Goal: Task Accomplishment & Management: Use online tool/utility

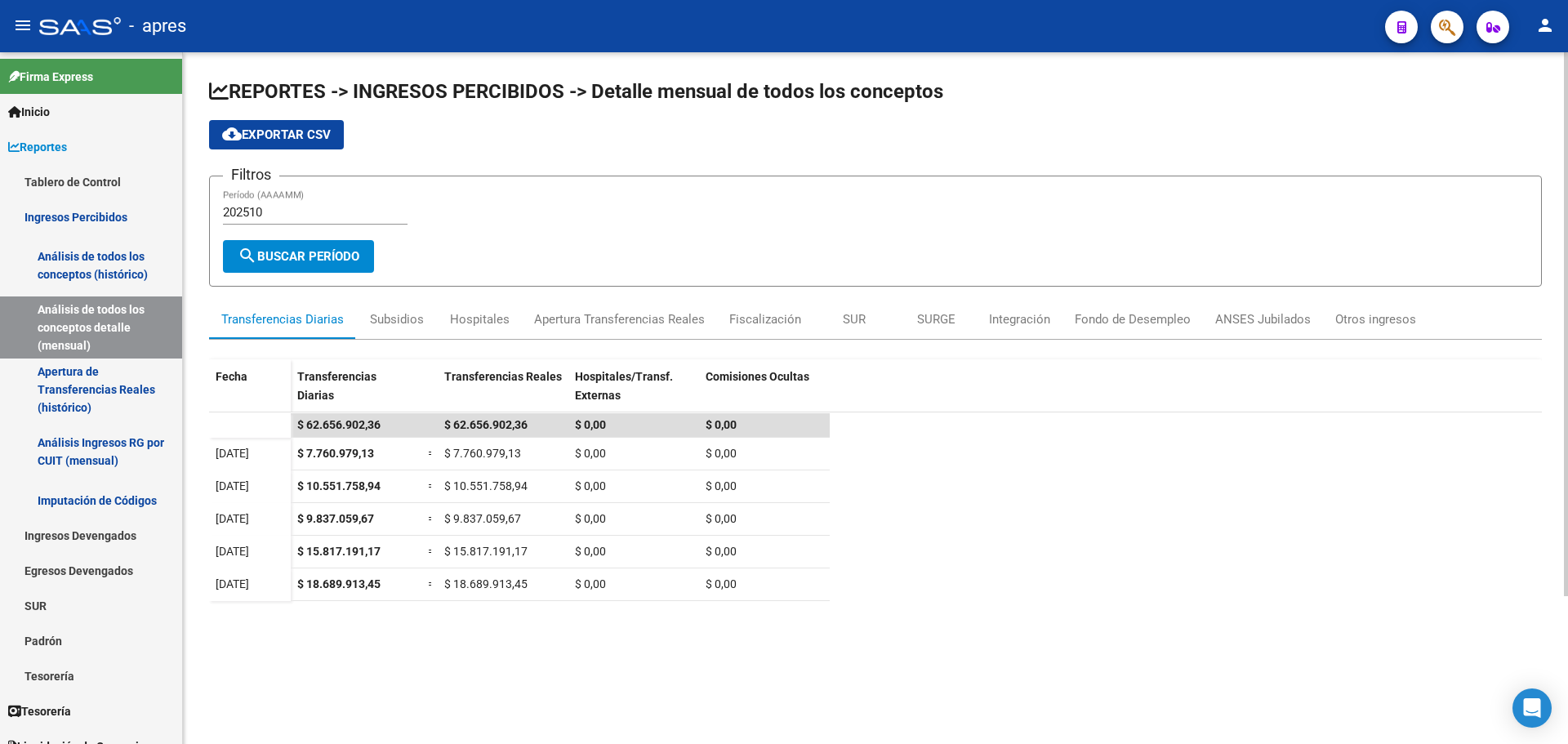
scroll to position [163, 0]
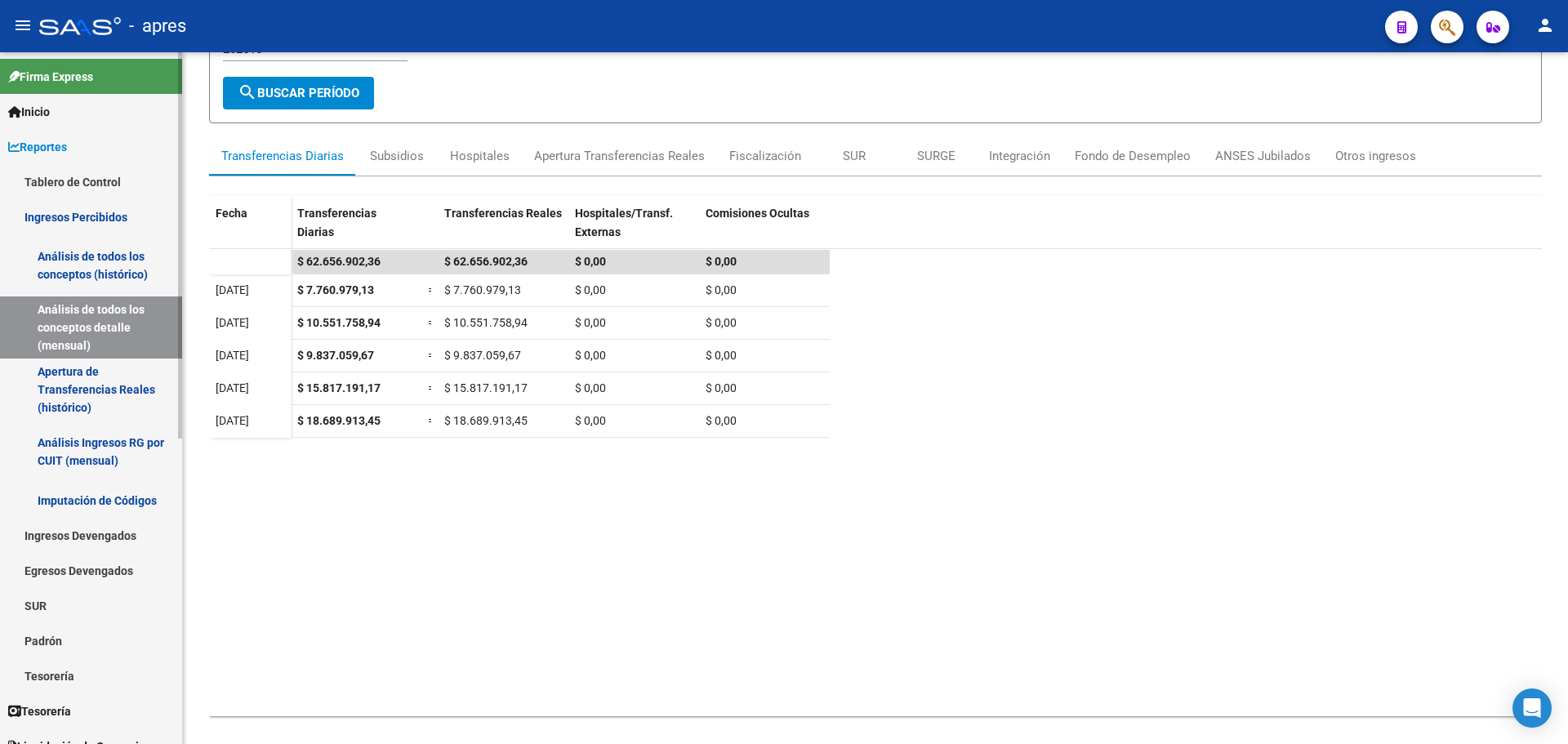
click at [78, 261] on link "Análisis de todos los conceptos (histórico)" at bounding box center [91, 264] width 182 height 62
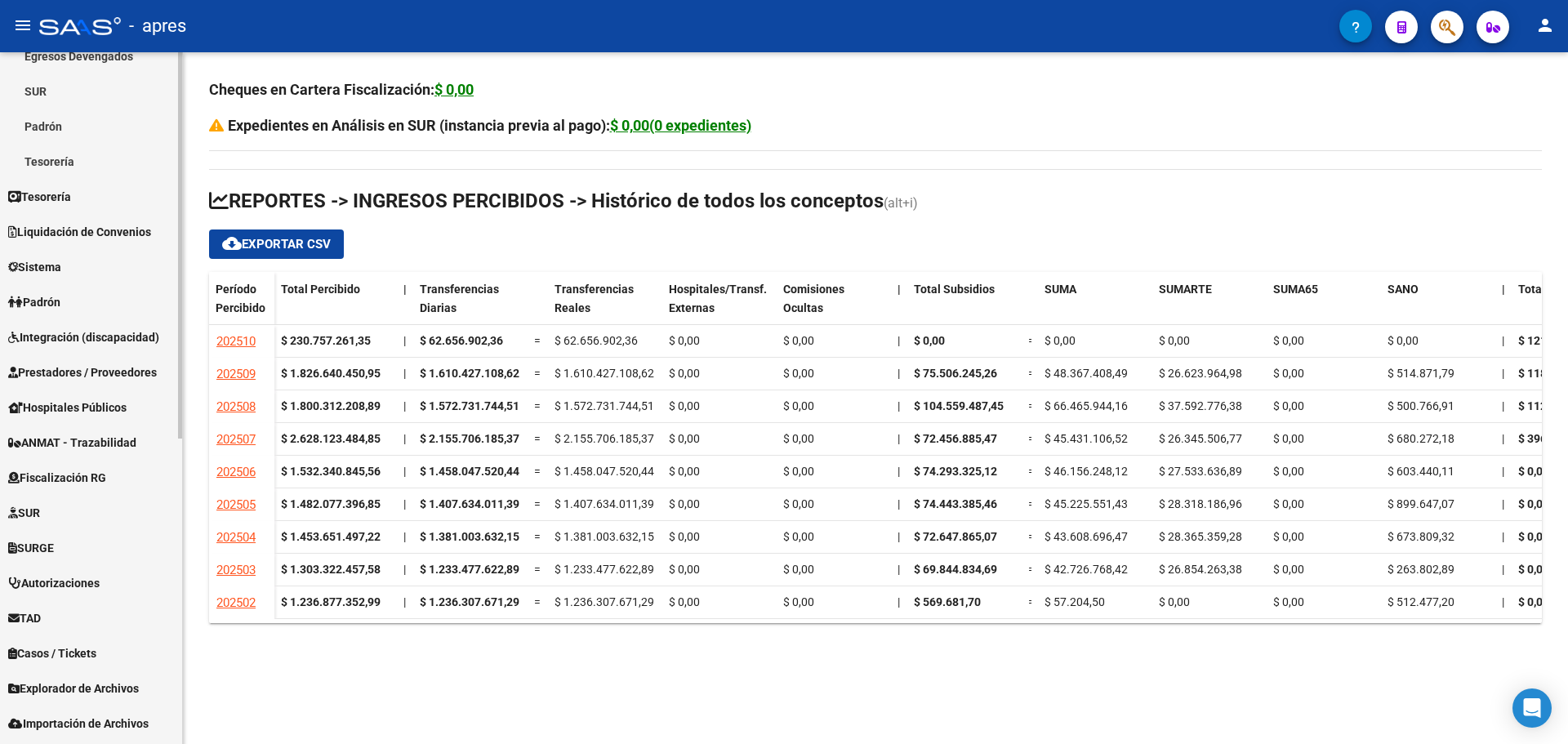
scroll to position [546, 0]
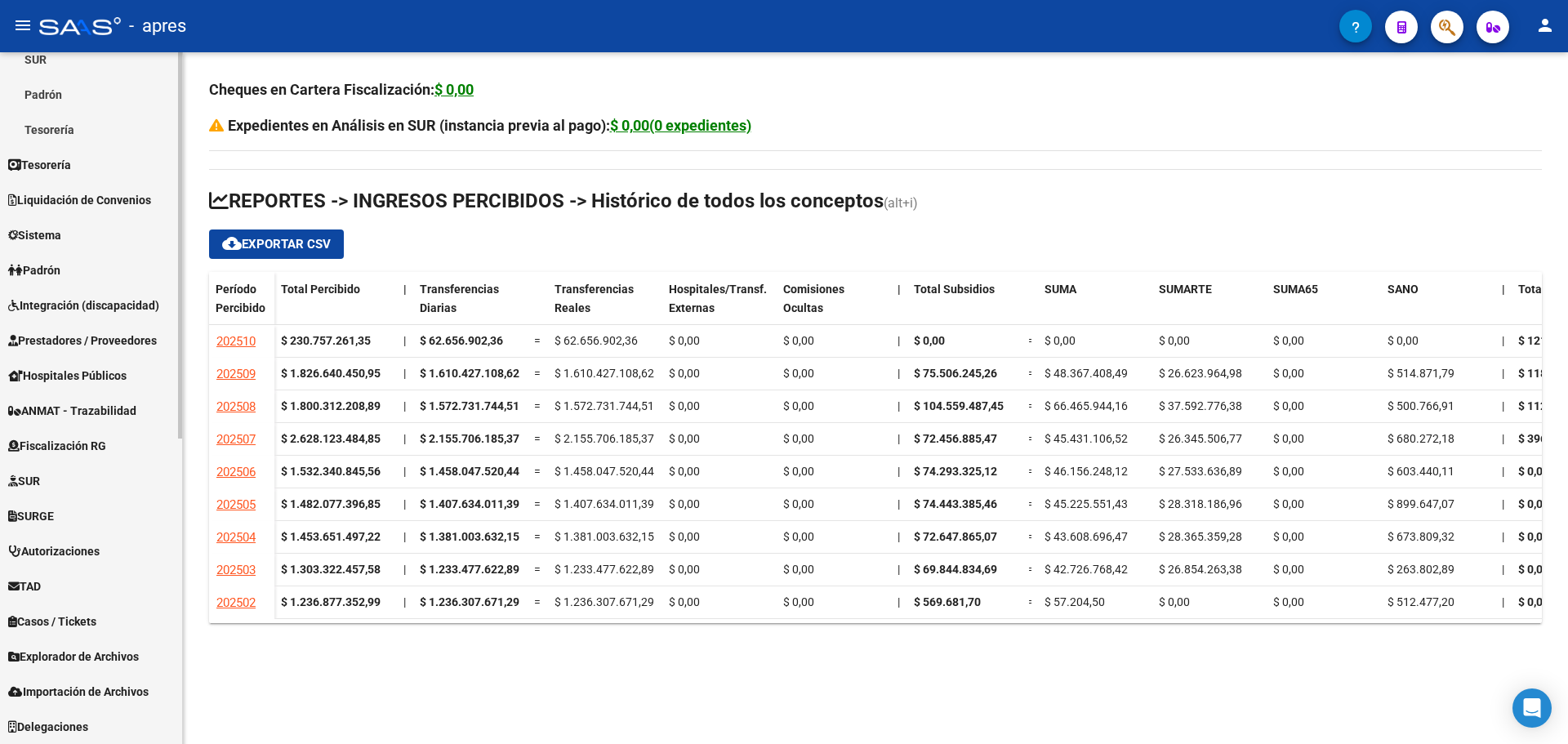
click at [80, 444] on span "Fiscalización RG" at bounding box center [57, 445] width 98 height 18
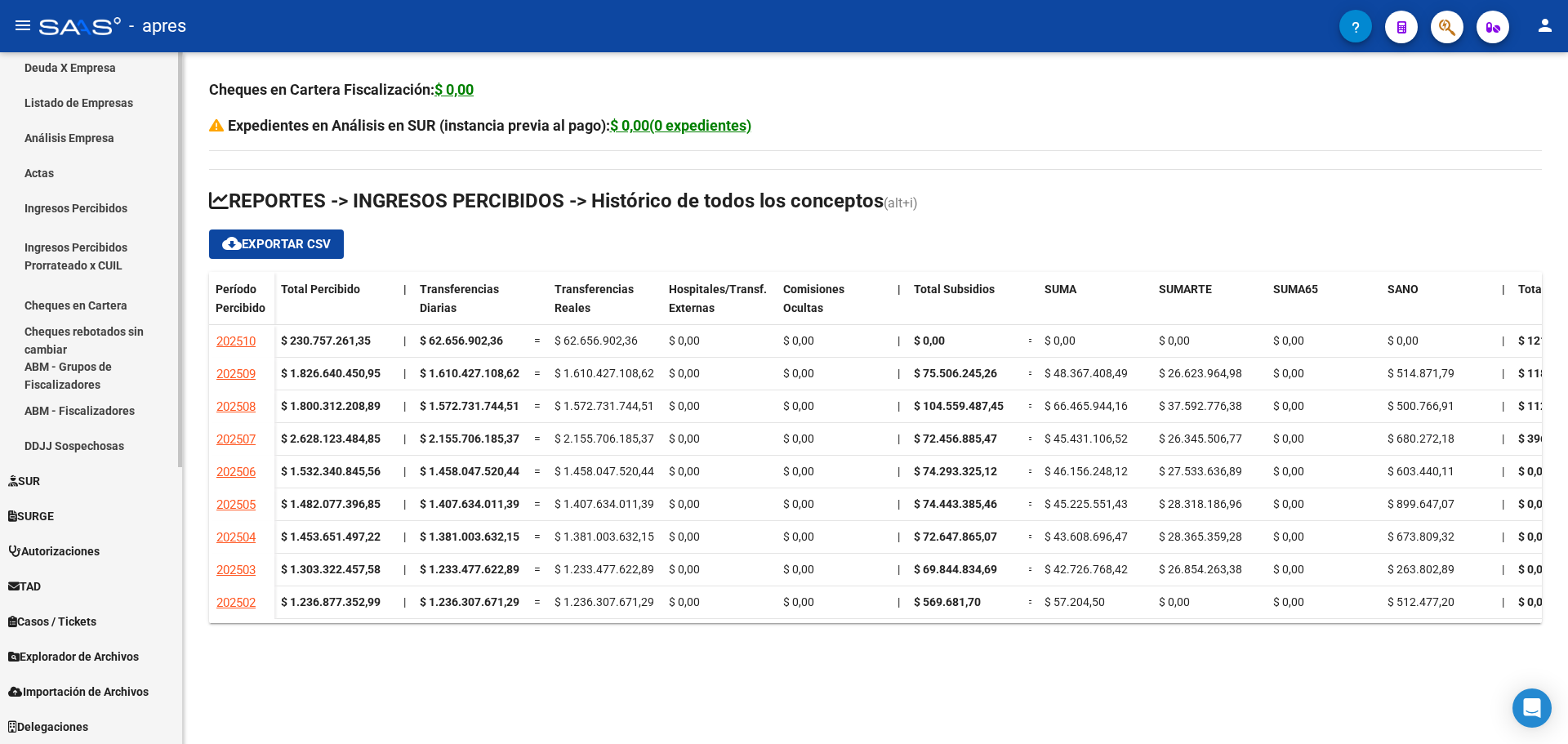
scroll to position [430, 0]
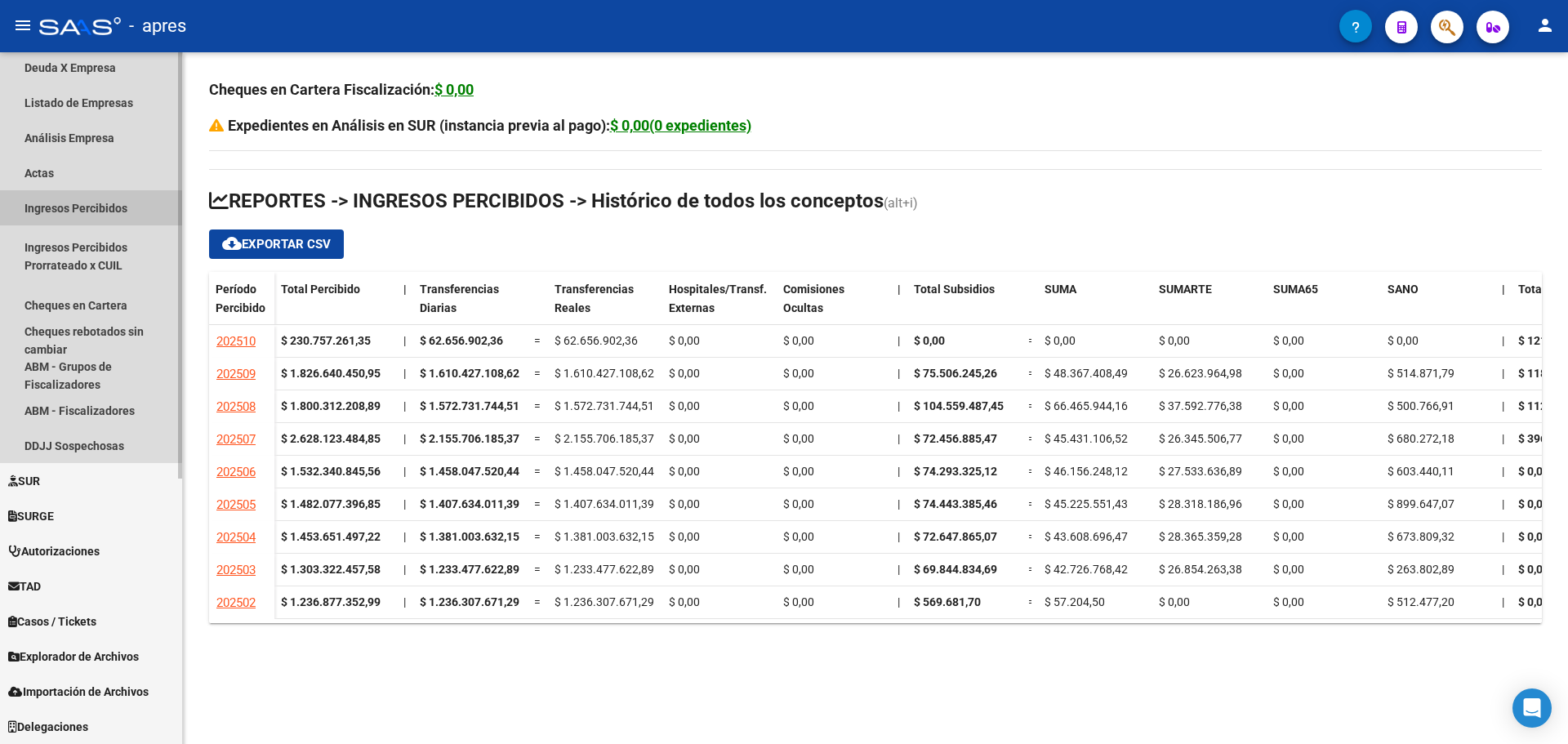
click at [68, 209] on link "Ingresos Percibidos" at bounding box center [91, 208] width 182 height 35
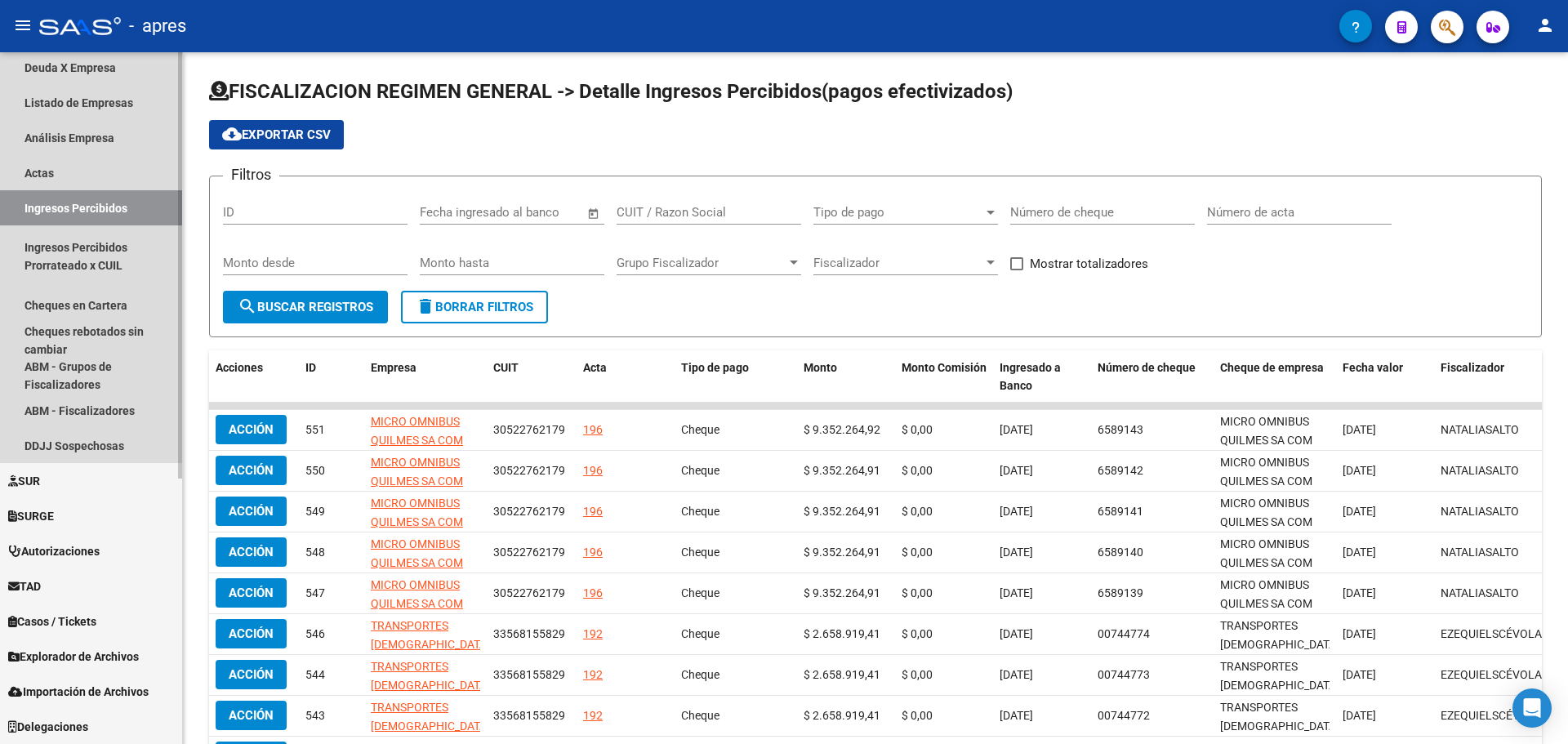
click at [102, 207] on link "Ingresos Percibidos" at bounding box center [91, 208] width 182 height 35
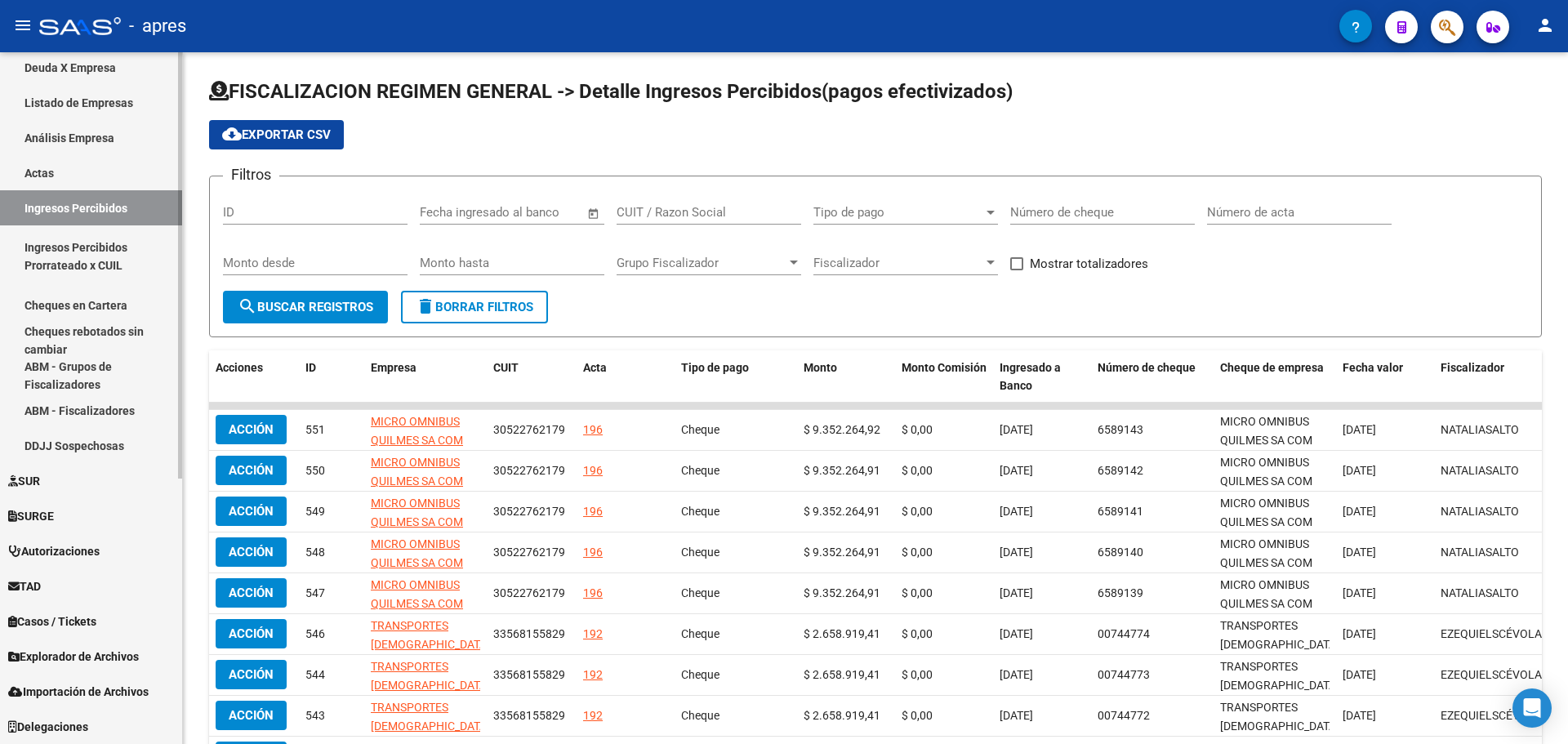
click at [85, 407] on link "ABM - Fiscalizadores" at bounding box center [91, 409] width 182 height 35
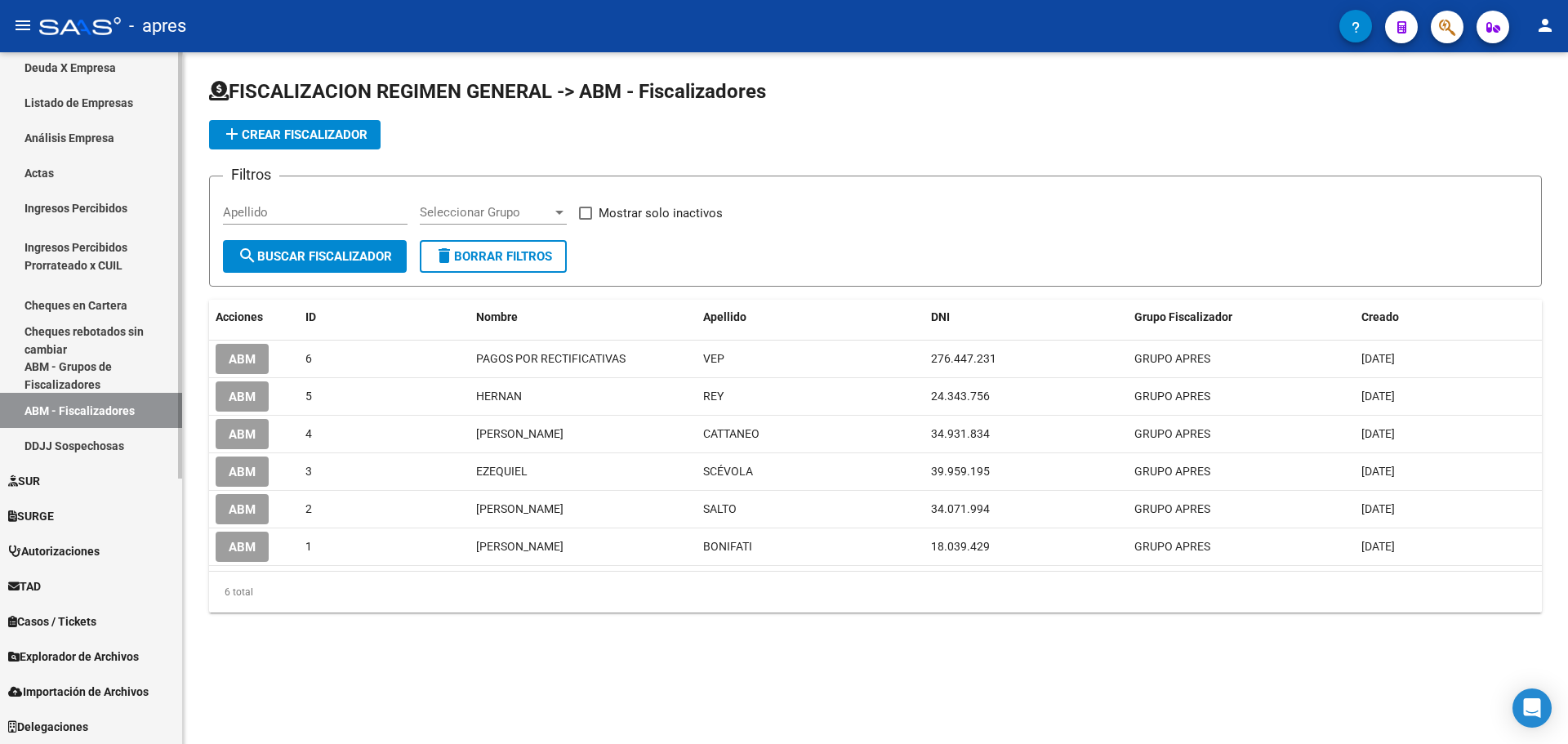
click at [67, 204] on link "Ingresos Percibidos" at bounding box center [91, 208] width 182 height 35
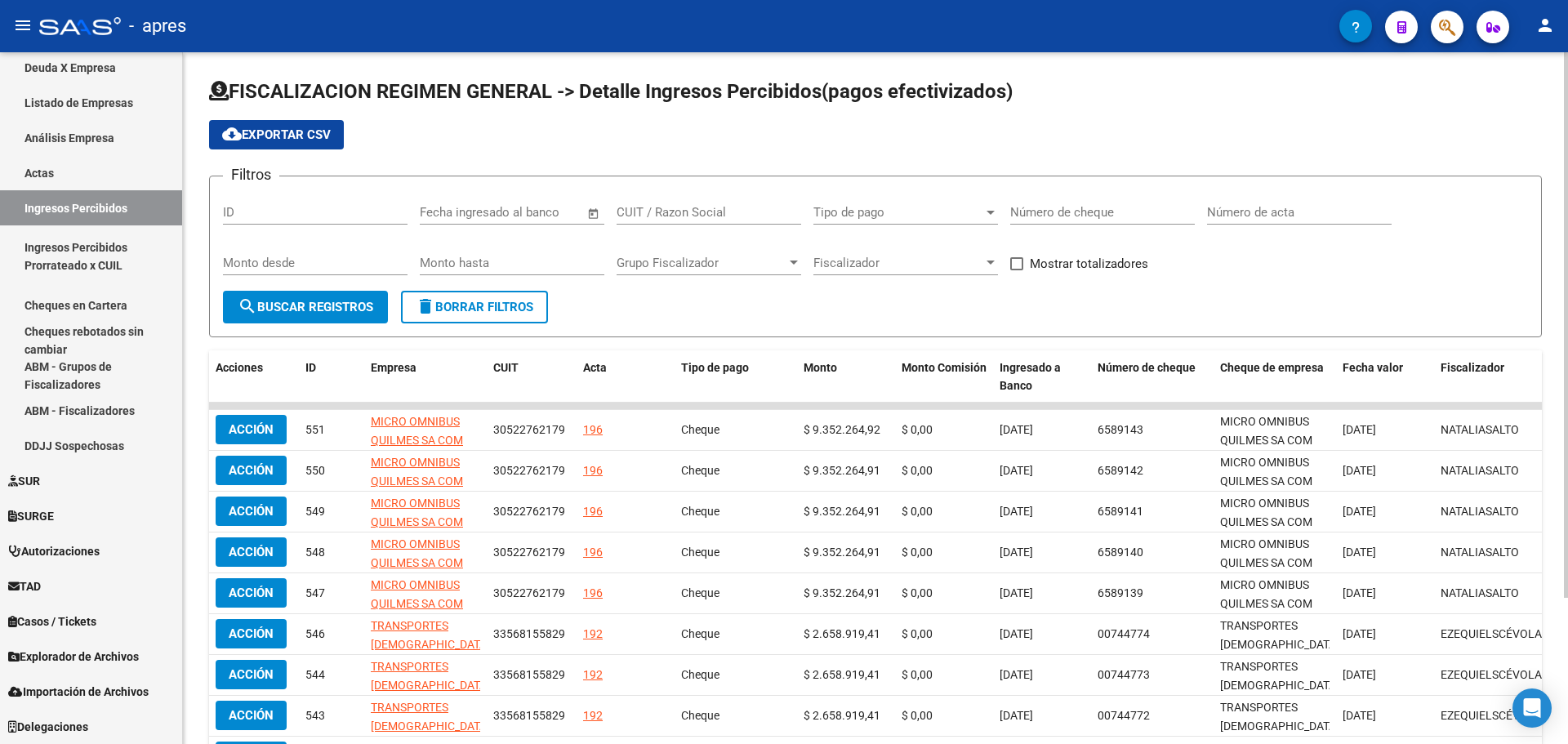
click at [589, 210] on span "Open calendar" at bounding box center [593, 212] width 39 height 39
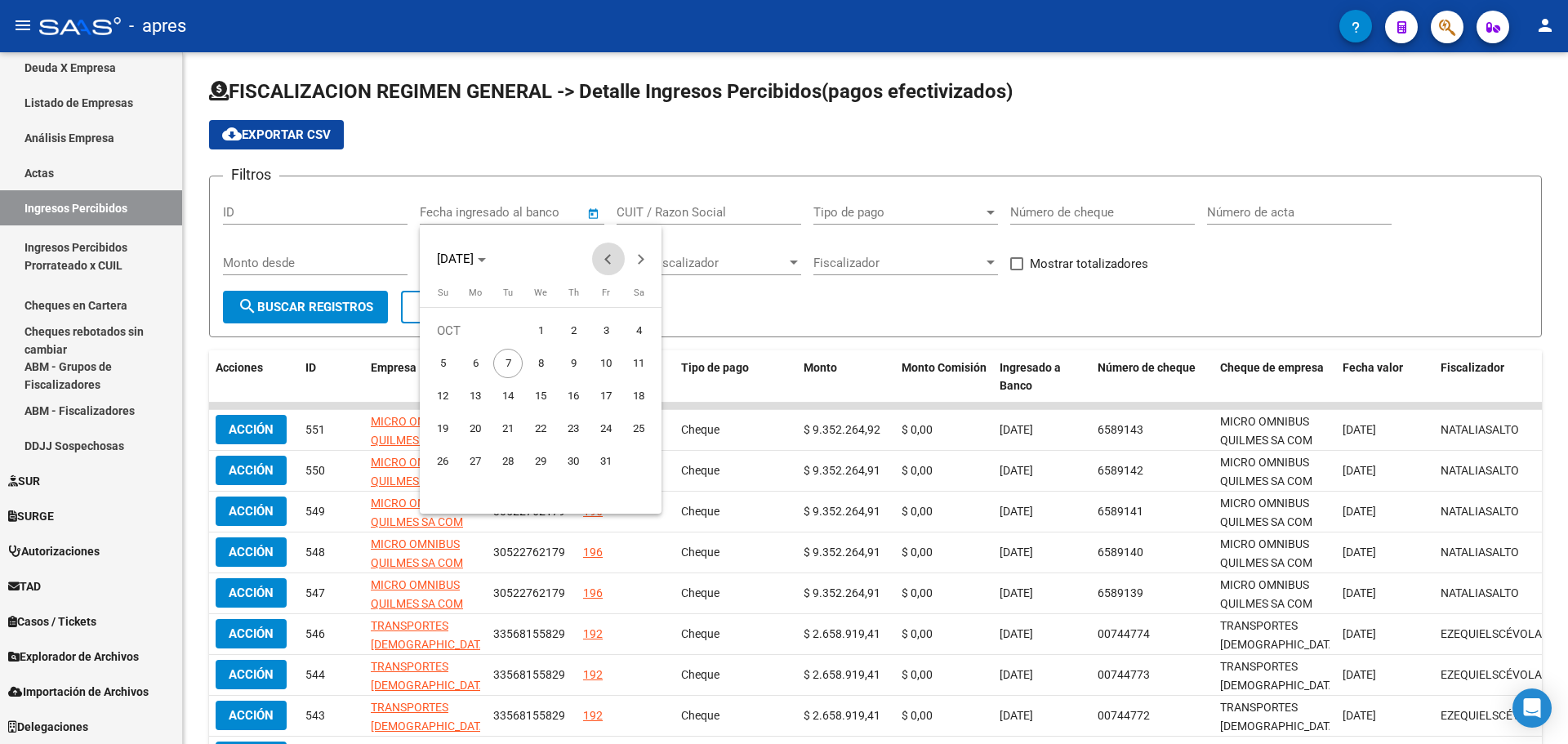
click at [599, 260] on span "Previous month" at bounding box center [609, 259] width 32 height 32
click at [511, 361] on span "1" at bounding box center [507, 363] width 29 height 29
type input "[DATE]"
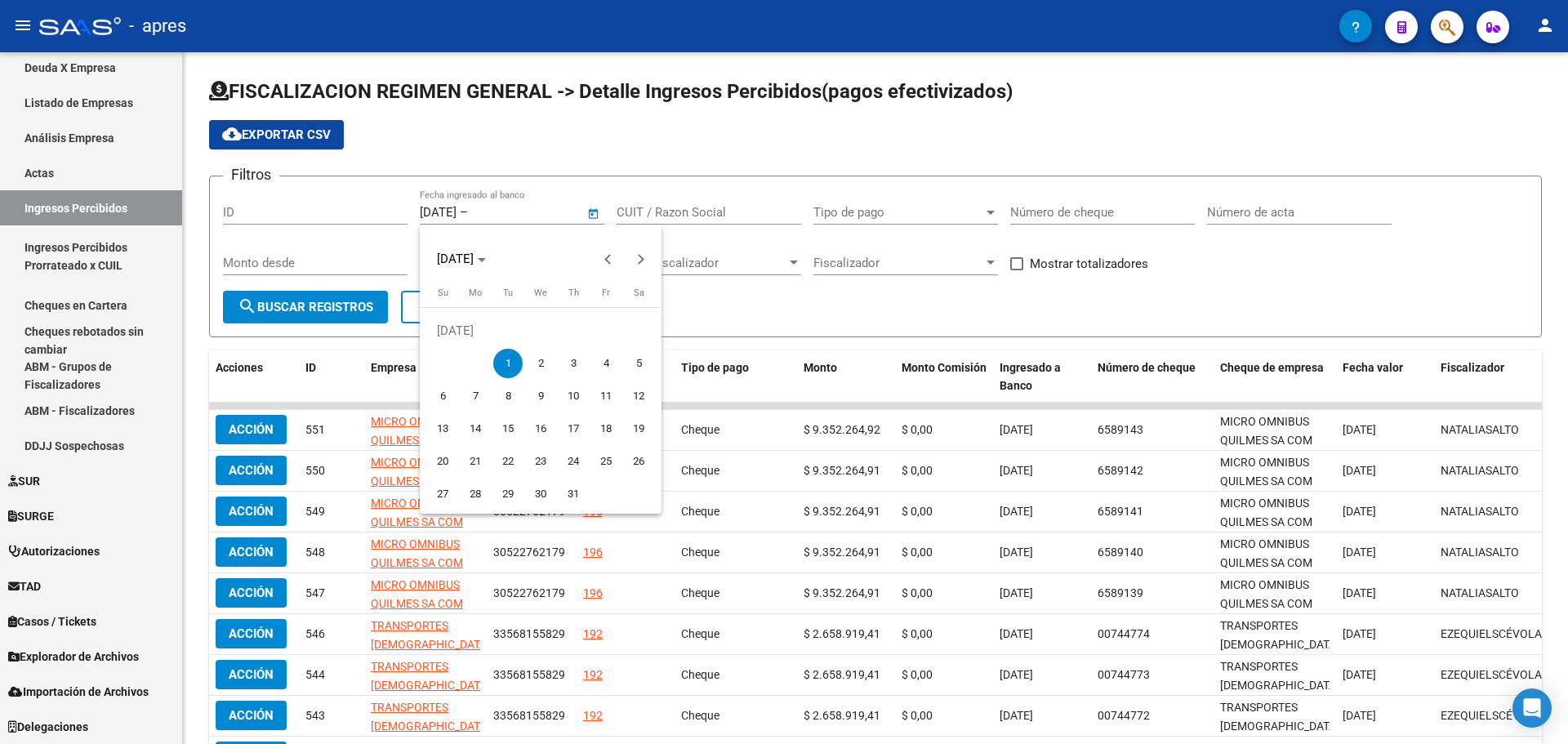
click at [593, 212] on div at bounding box center [784, 372] width 1568 height 744
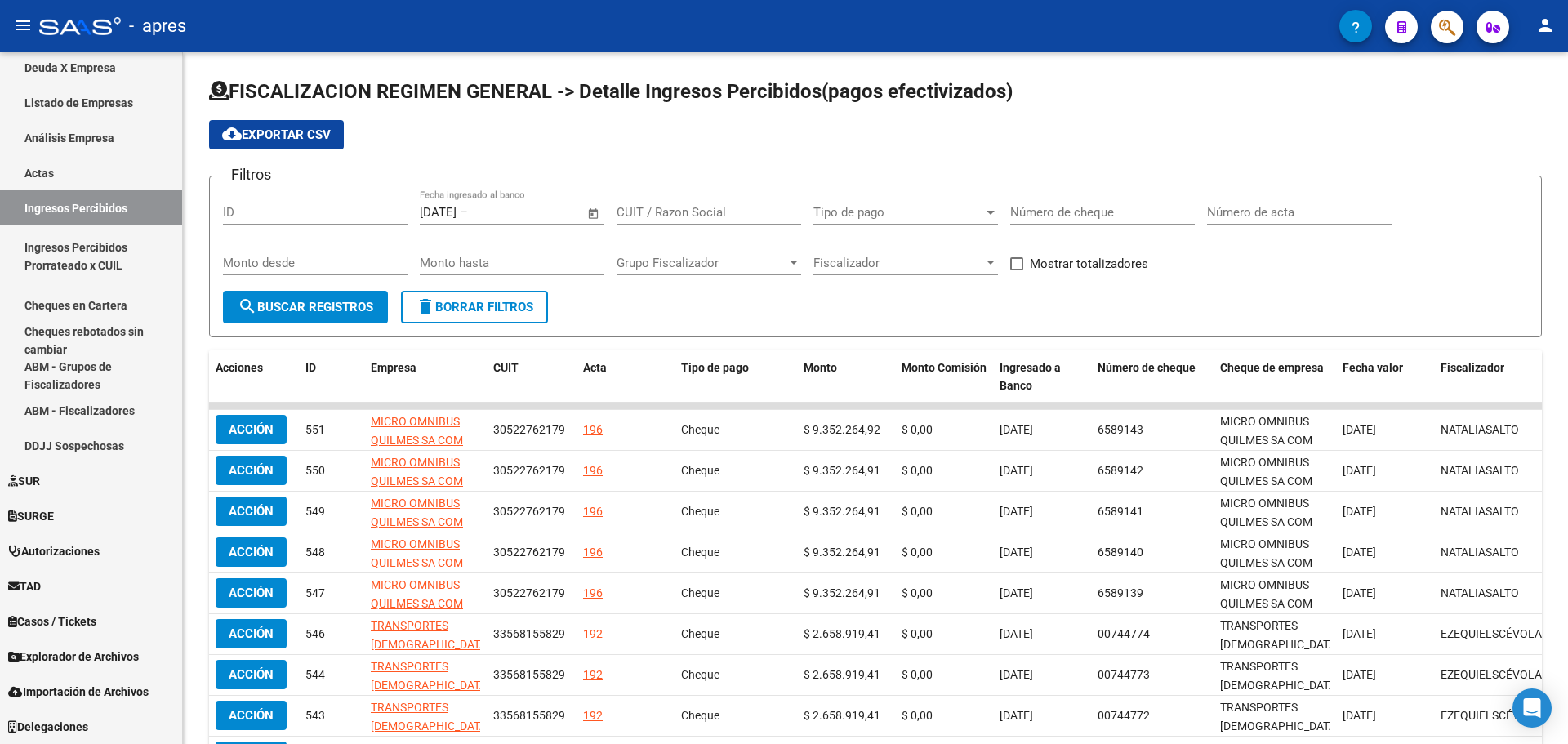
click at [593, 212] on span "Open calendar" at bounding box center [593, 212] width 39 height 39
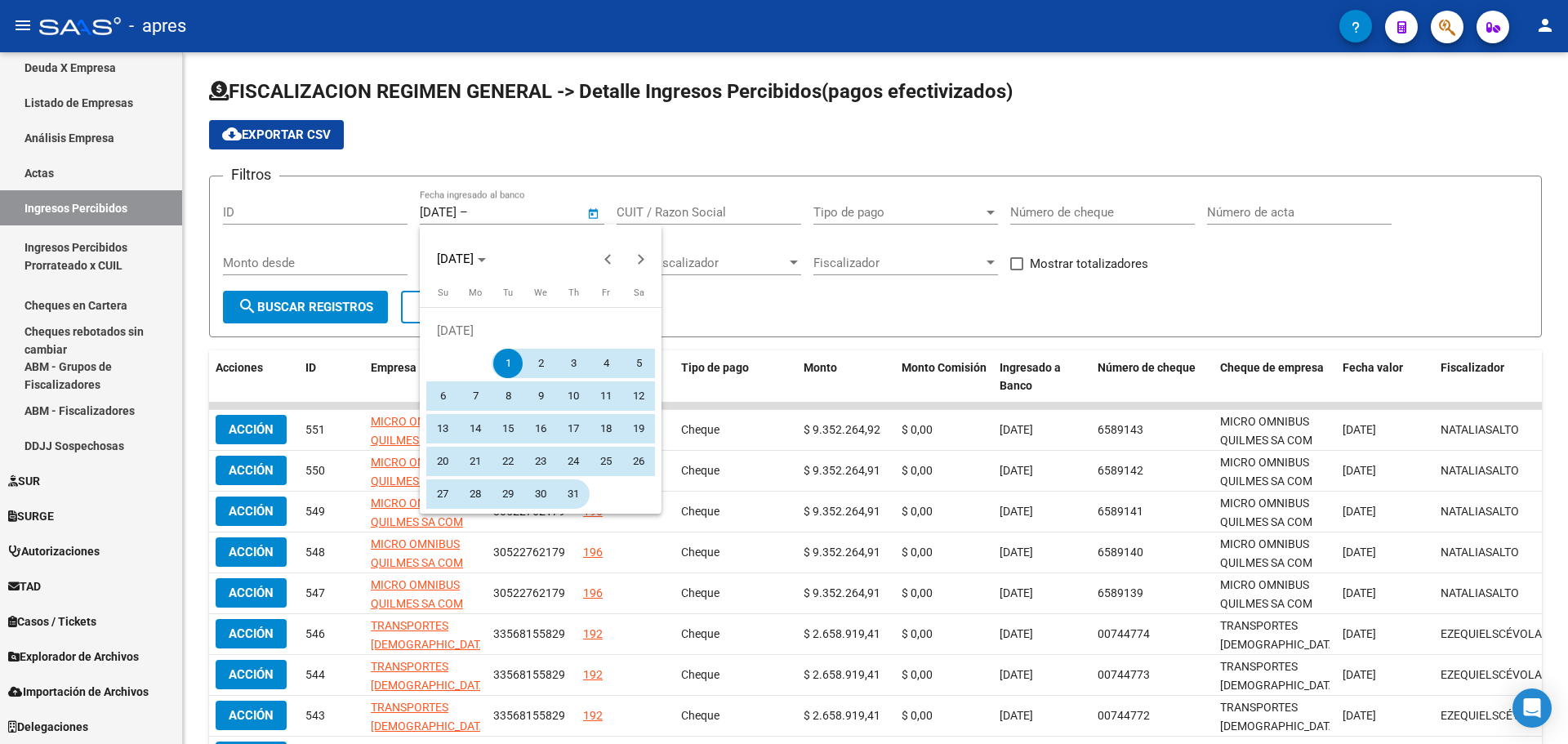
click at [570, 493] on span "31" at bounding box center [573, 494] width 29 height 29
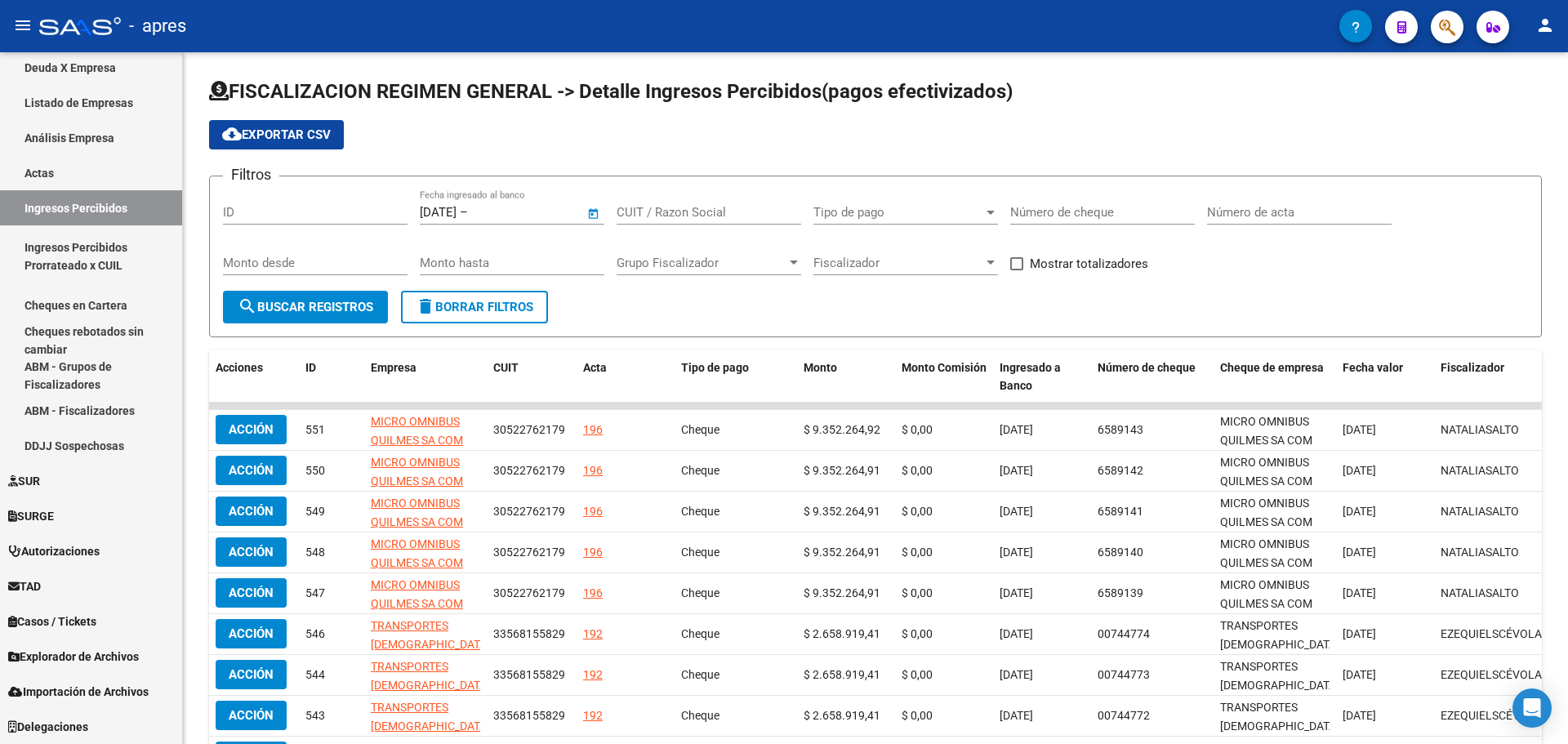
type input "[DATE]"
click at [338, 311] on span "search Buscar Registros" at bounding box center [305, 307] width 136 height 15
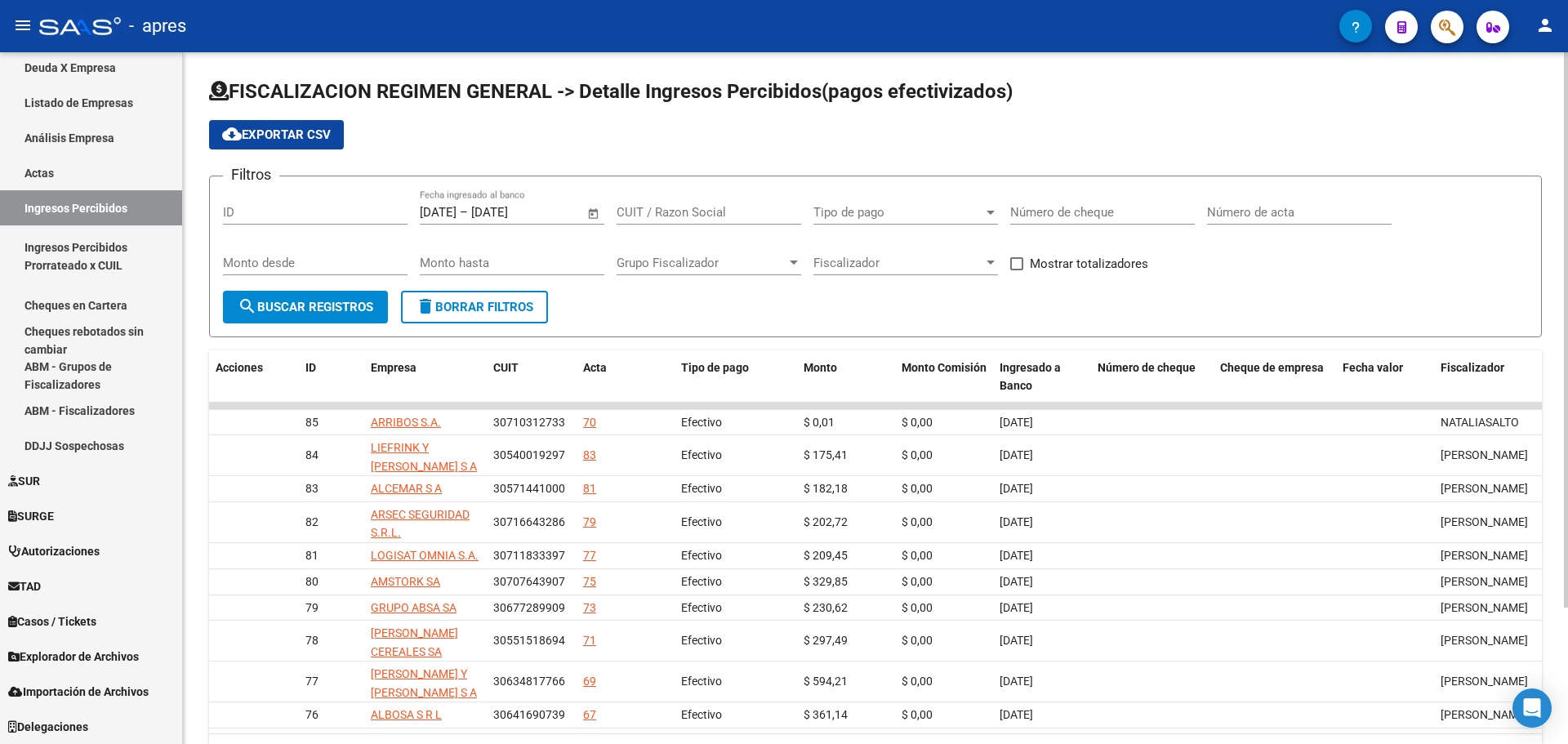
click at [299, 131] on span "cloud_download Exportar CSV" at bounding box center [276, 135] width 109 height 15
